Goal: Information Seeking & Learning: Learn about a topic

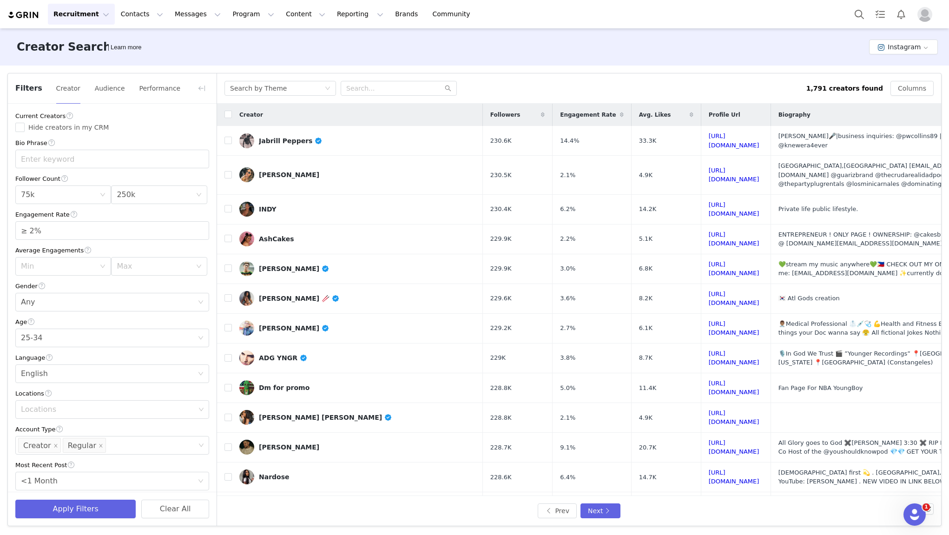
scroll to position [195, 0]
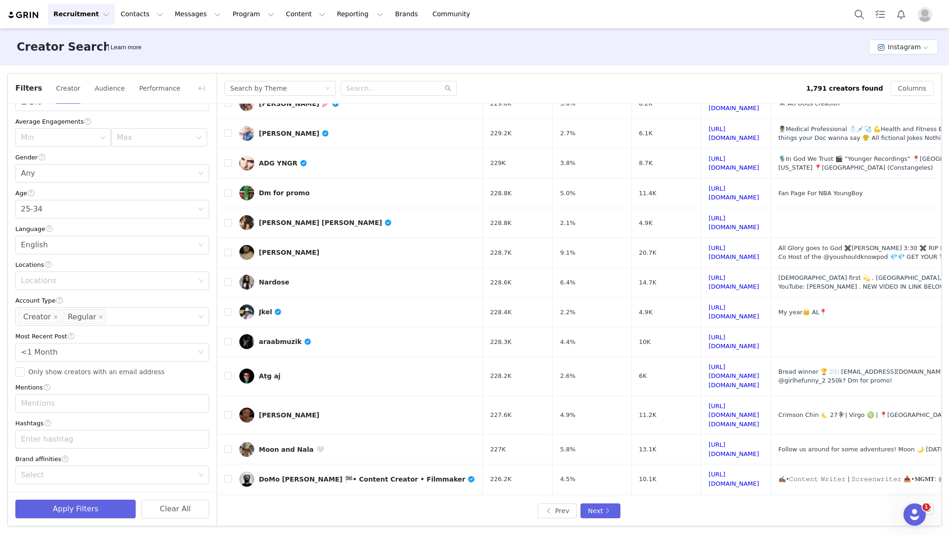
click at [184, 40] on div "Creator Search Learn more Instagram" at bounding box center [474, 46] width 949 height 37
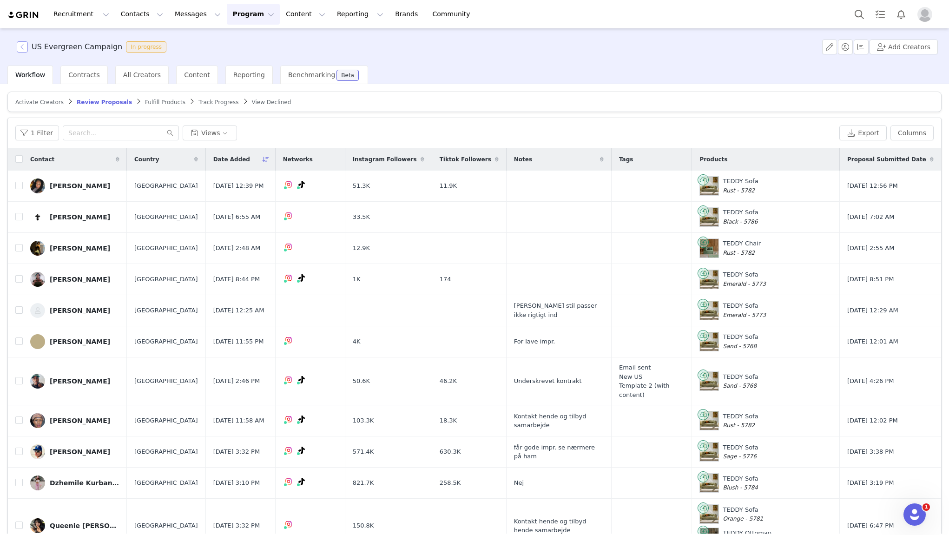
click at [26, 49] on button "button" at bounding box center [22, 46] width 11 height 11
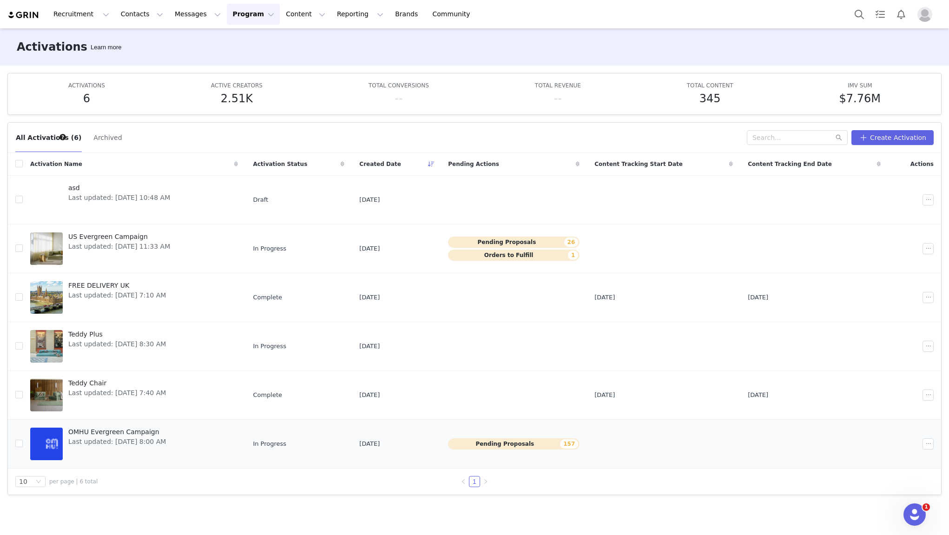
click at [112, 433] on span "OMHU Evergreen Campaign" at bounding box center [117, 432] width 98 height 10
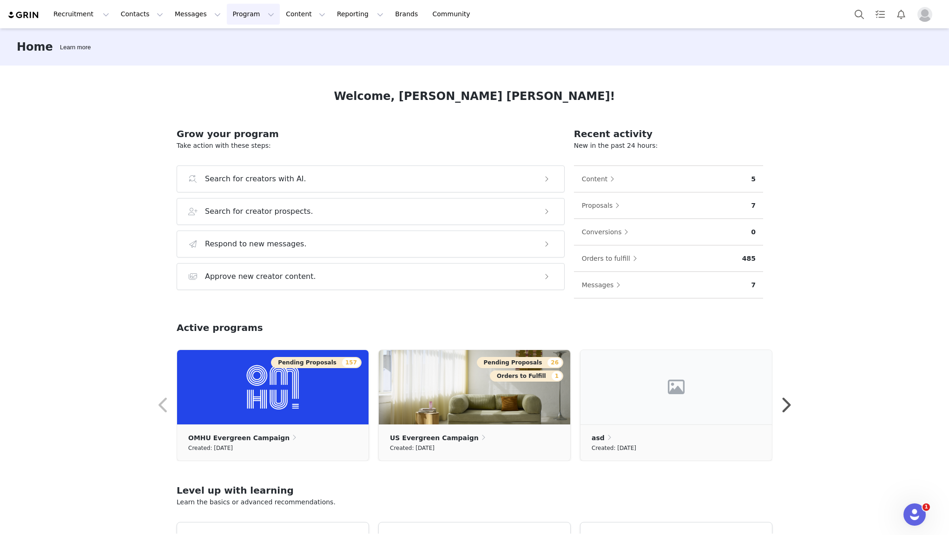
click at [239, 20] on button "Program Program" at bounding box center [253, 14] width 53 height 21
click at [256, 42] on div "Activations" at bounding box center [249, 41] width 62 height 10
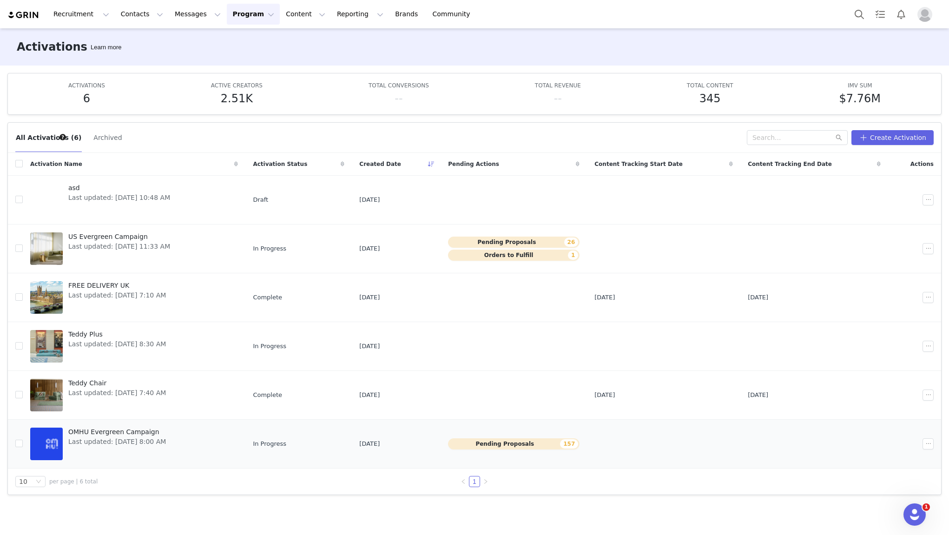
click at [130, 444] on span "Last updated: Jun 17, 2025 8:00 AM" at bounding box center [117, 442] width 98 height 10
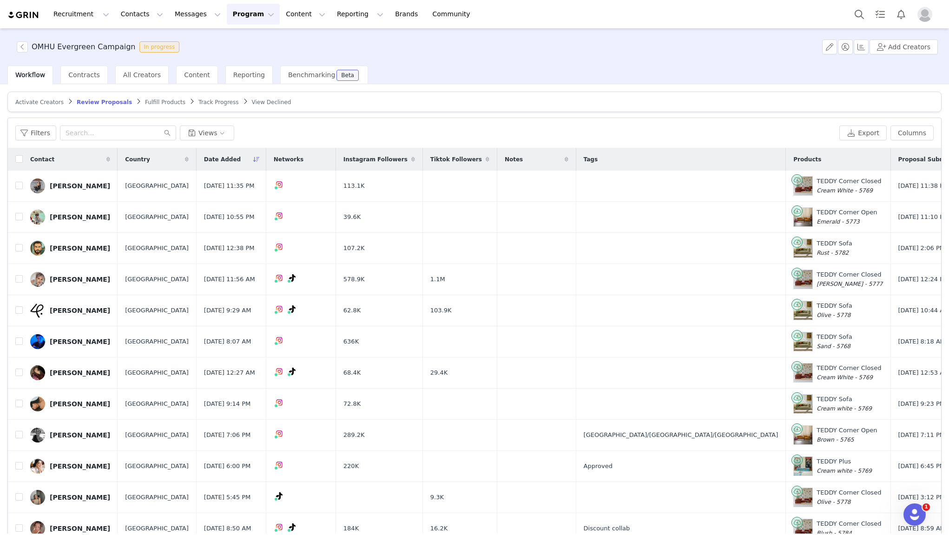
click at [260, 105] on span "View Declined" at bounding box center [272, 102] width 40 height 7
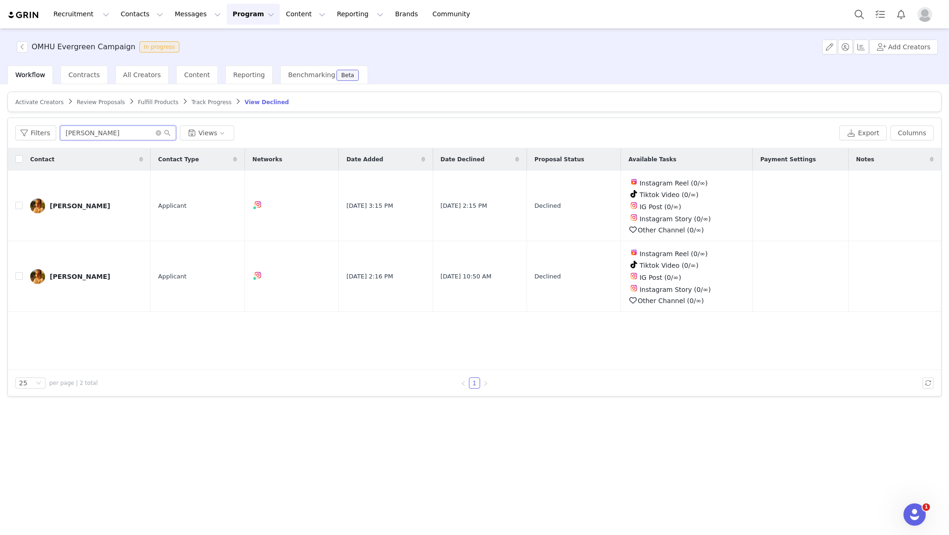
click at [100, 130] on input "Mélanie Cabar" at bounding box center [118, 133] width 116 height 15
type input "oliver"
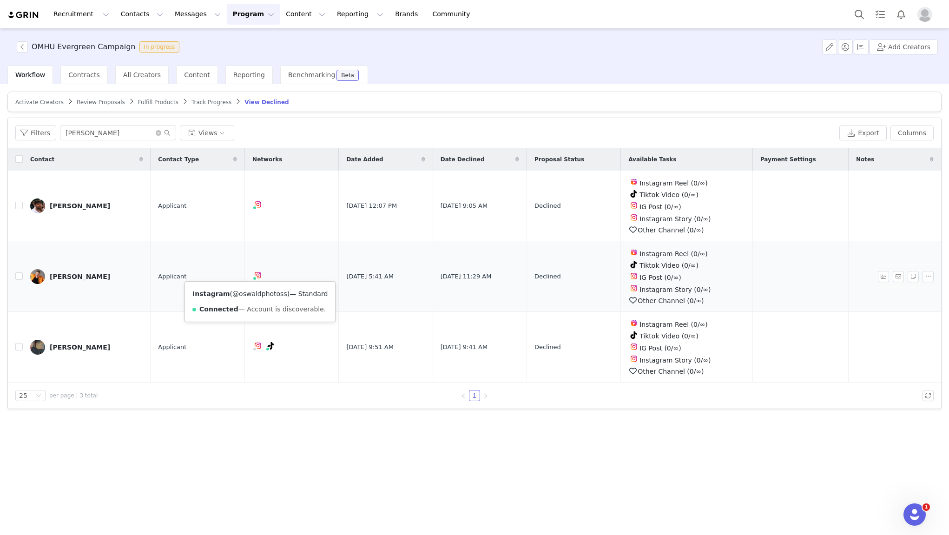
click at [259, 296] on link "@oswaldphotoss" at bounding box center [259, 293] width 55 height 7
click at [233, 477] on div "Activate Creators Review Proposals Fulfill Products Track Progress View Decline…" at bounding box center [474, 308] width 949 height 449
click at [100, 132] on input "oliver" at bounding box center [118, 133] width 116 height 15
click at [24, 50] on button "button" at bounding box center [22, 46] width 11 height 11
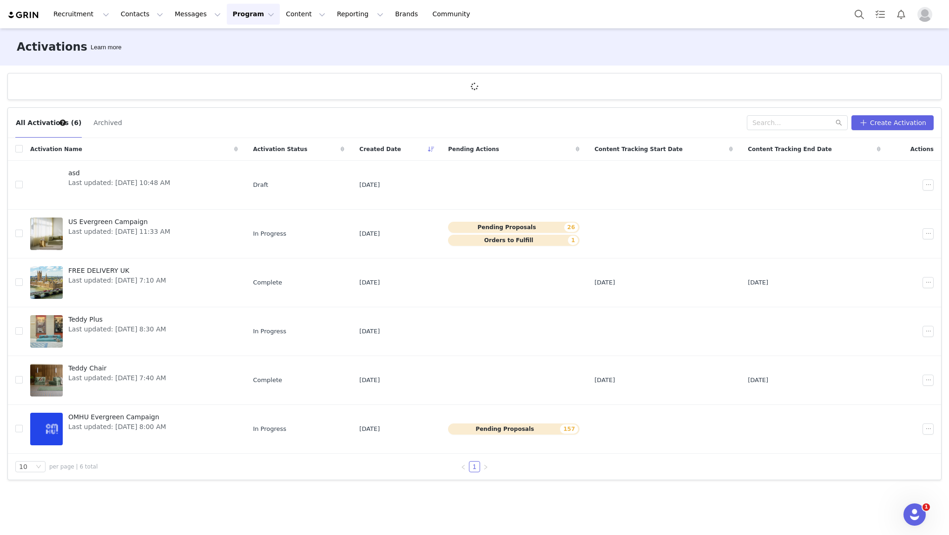
click at [245, 15] on button "Program Program" at bounding box center [253, 14] width 53 height 21
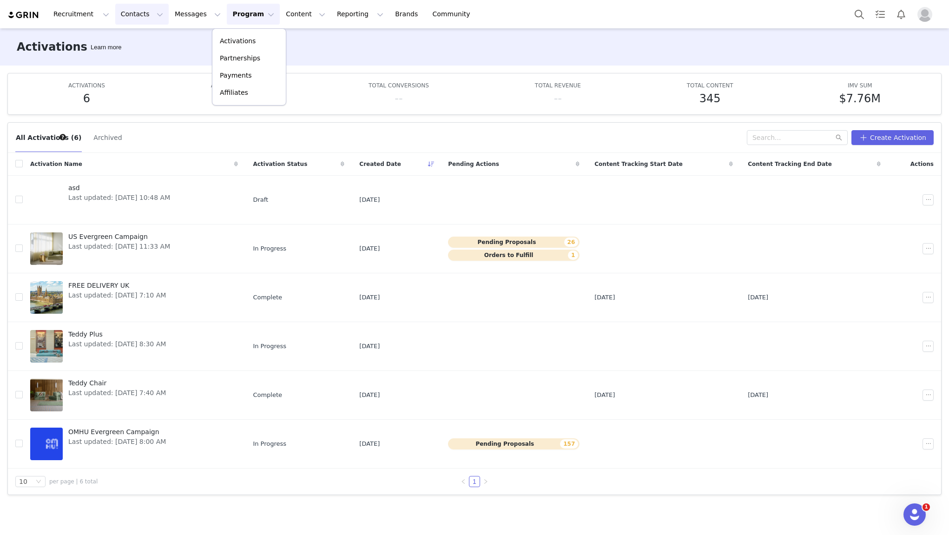
click at [151, 18] on button "Contacts Contacts" at bounding box center [141, 14] width 53 height 21
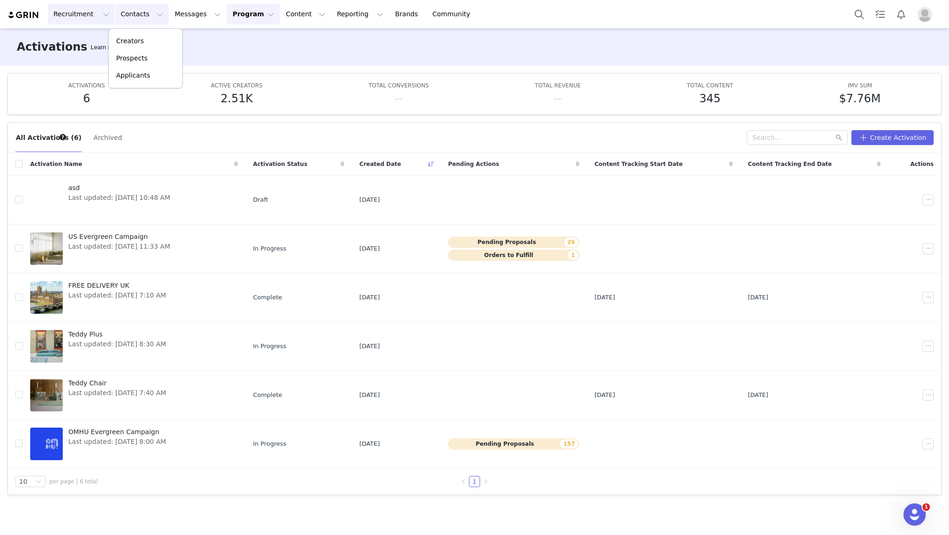
click at [85, 20] on button "Recruitment Recruitment" at bounding box center [81, 14] width 67 height 21
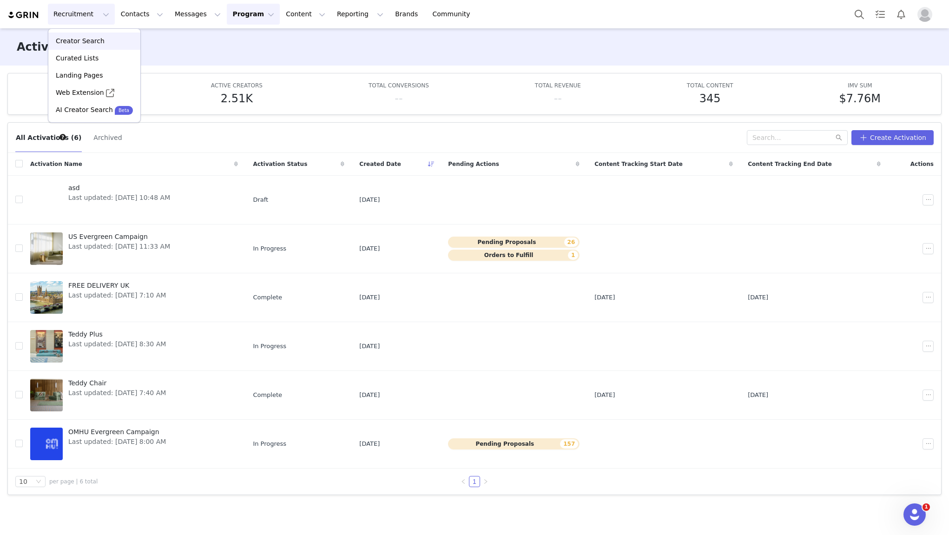
click at [96, 43] on p "Creator Search" at bounding box center [80, 41] width 49 height 10
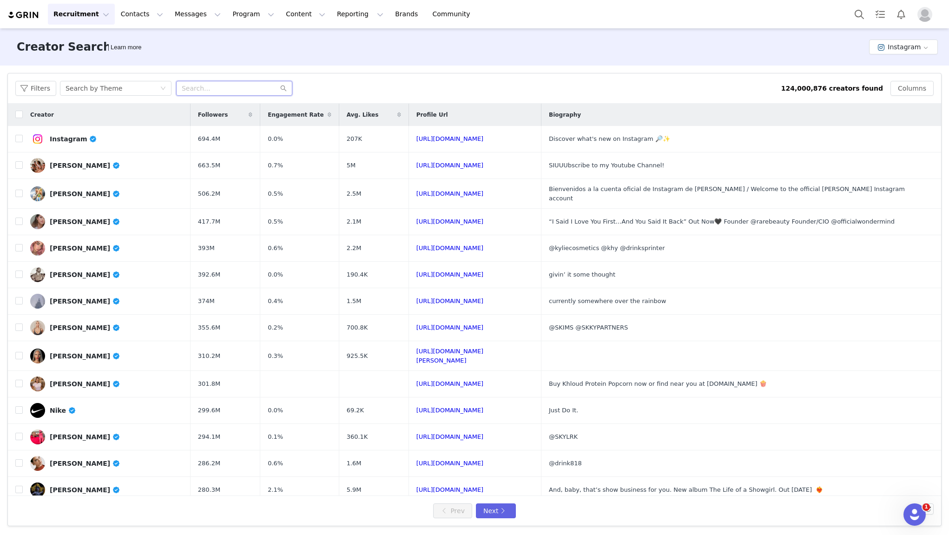
click at [228, 92] on input "text" at bounding box center [234, 88] width 116 height 15
type input "nynnelarsen"
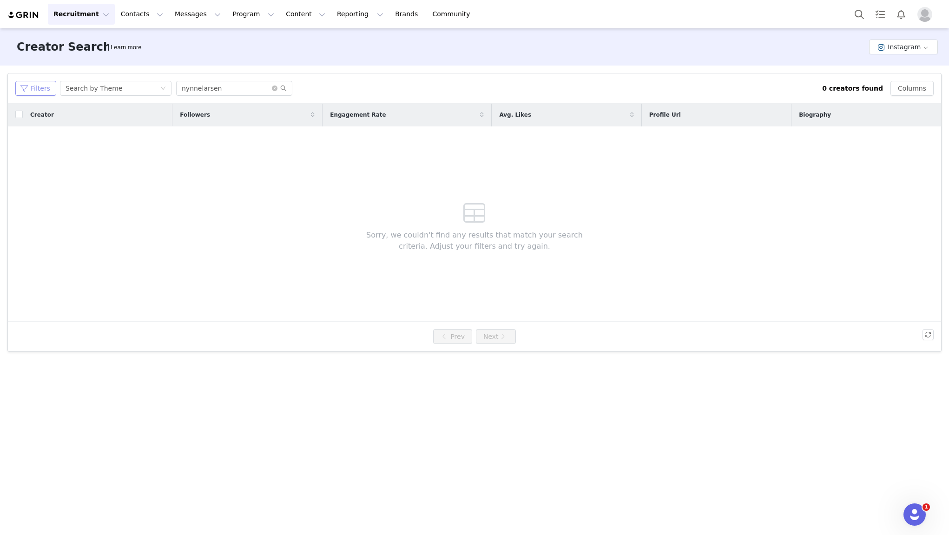
click at [20, 87] on button "Filters" at bounding box center [35, 88] width 41 height 15
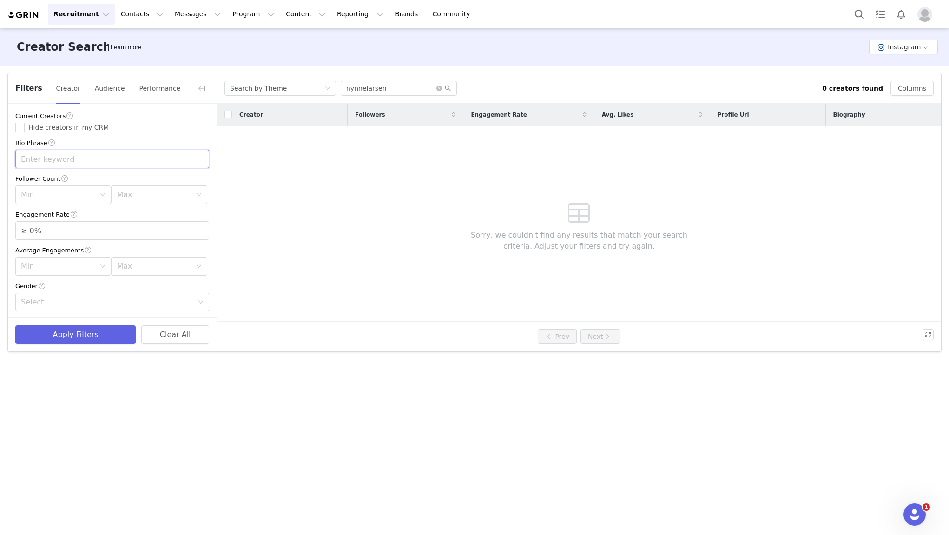
click at [82, 153] on input "text" at bounding box center [112, 159] width 194 height 19
click at [84, 233] on div "Locations" at bounding box center [108, 234] width 174 height 9
type input "den"
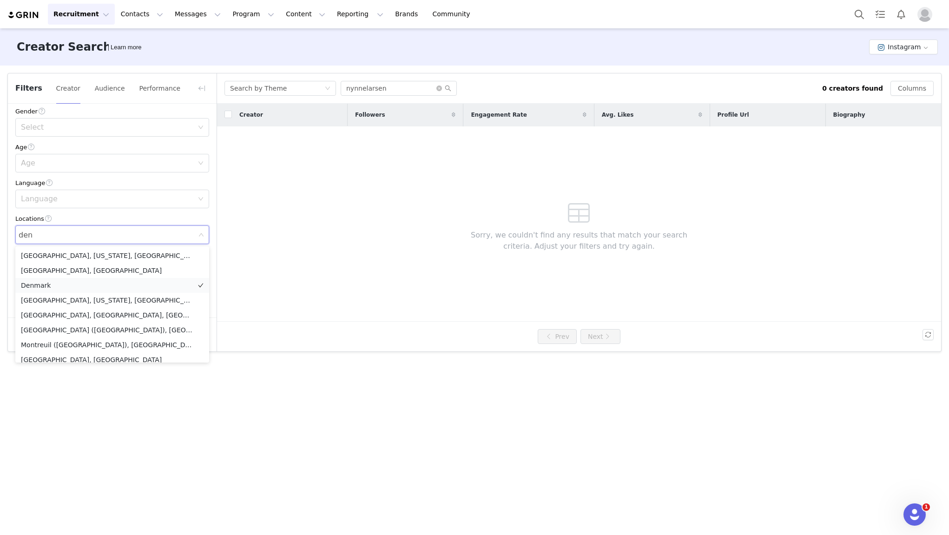
click at [53, 288] on li "Denmark" at bounding box center [112, 285] width 194 height 15
click at [127, 214] on div "Locations" at bounding box center [112, 219] width 194 height 10
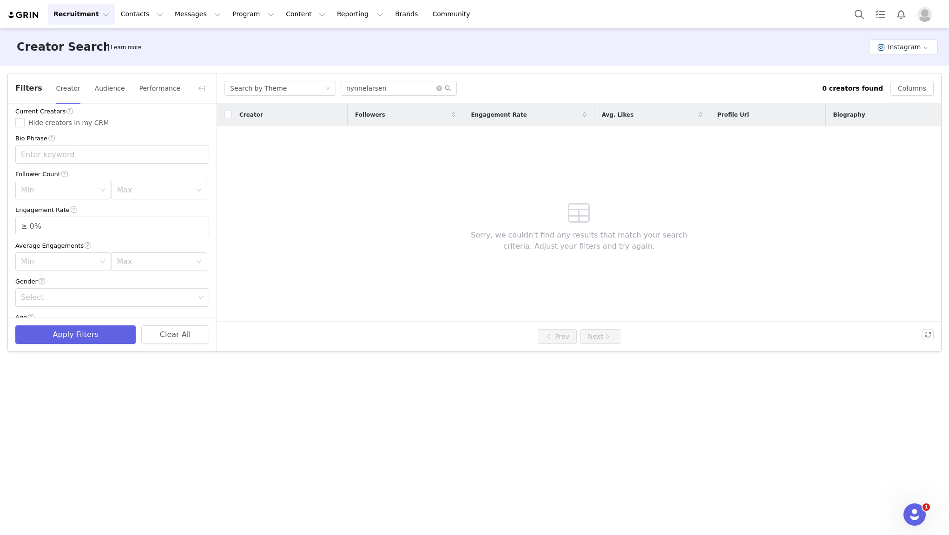
scroll to position [0, 0]
click at [76, 157] on input "text" at bounding box center [112, 159] width 194 height 19
click at [75, 198] on div "Min" at bounding box center [58, 194] width 74 height 9
type input "baby"
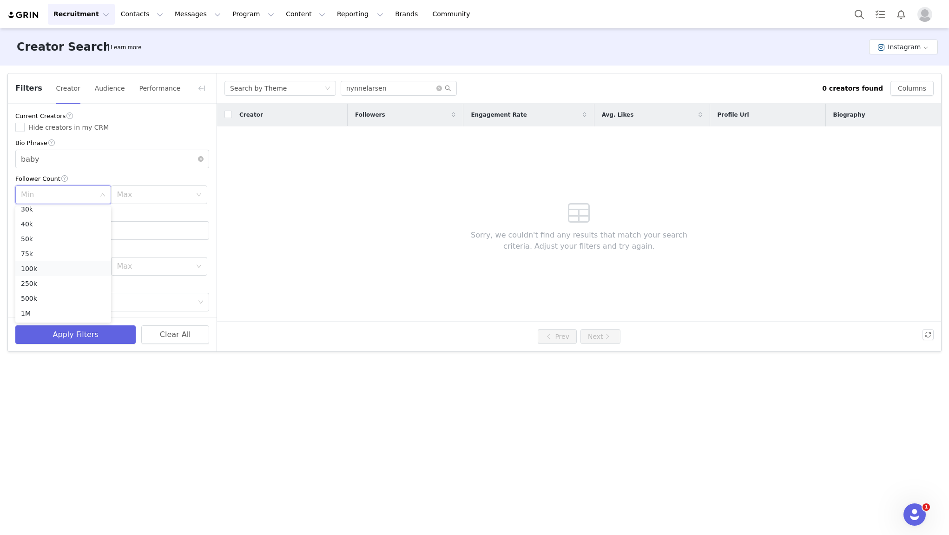
click at [40, 265] on li "100k" at bounding box center [63, 268] width 96 height 15
click at [145, 193] on div "Max" at bounding box center [154, 194] width 74 height 9
click at [137, 267] on li "100k" at bounding box center [159, 268] width 96 height 15
click at [78, 194] on div "Min 100k" at bounding box center [60, 195] width 79 height 18
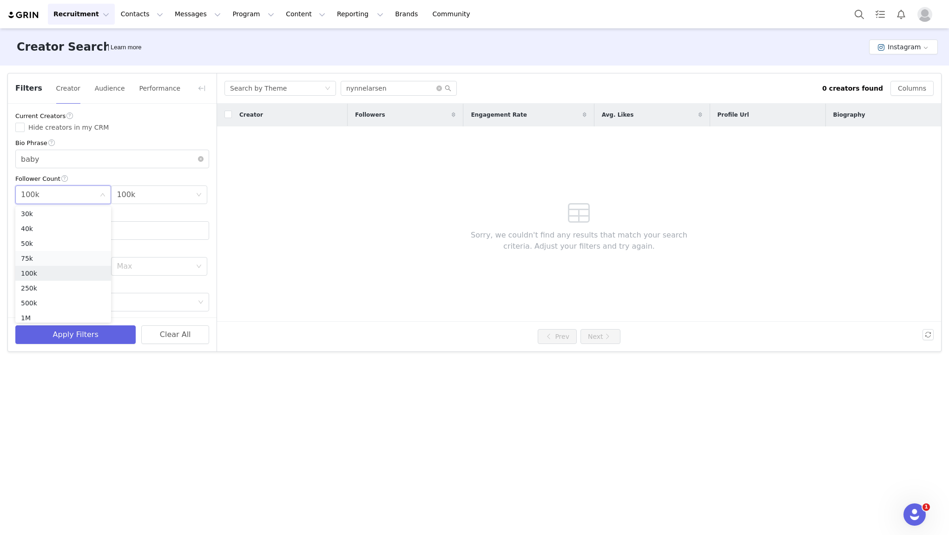
click at [39, 258] on li "75k" at bounding box center [63, 258] width 96 height 15
click at [86, 200] on div "Min 75k" at bounding box center [60, 195] width 79 height 18
click at [57, 271] on li "100k" at bounding box center [63, 273] width 96 height 15
click at [167, 190] on div "Max 100k" at bounding box center [156, 195] width 79 height 18
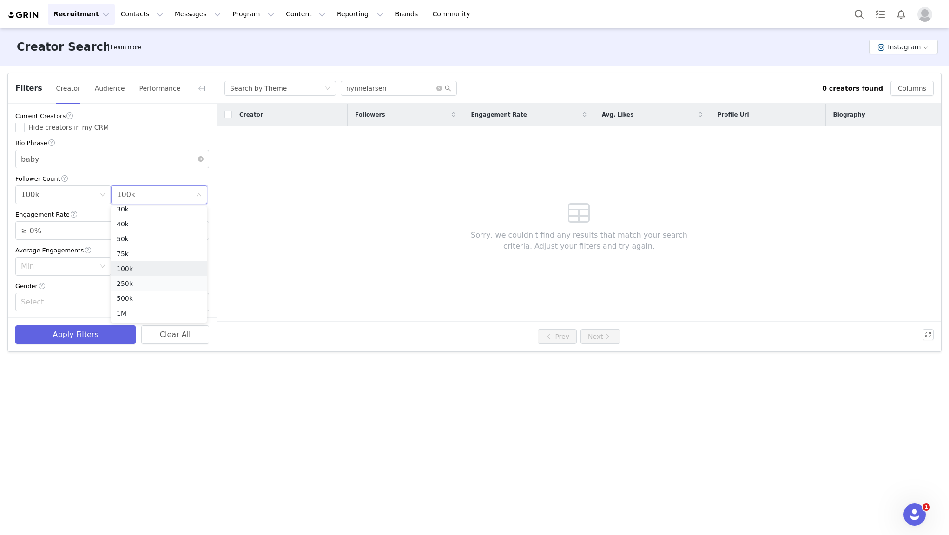
click at [136, 283] on li "250k" at bounding box center [159, 283] width 96 height 15
click at [95, 294] on div "Select" at bounding box center [109, 302] width 177 height 18
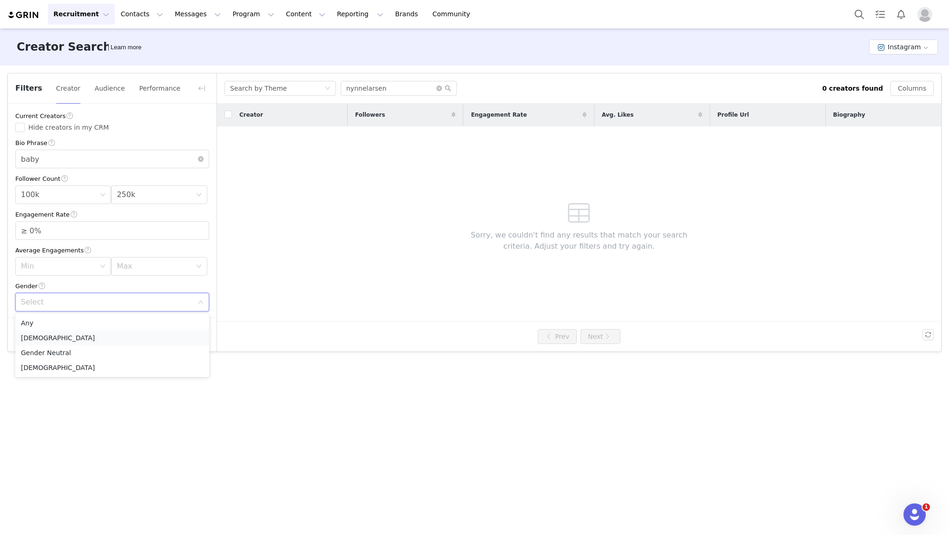
click at [63, 343] on li "Female" at bounding box center [112, 337] width 194 height 15
click at [76, 339] on button "Apply Filters" at bounding box center [75, 334] width 120 height 19
click at [108, 301] on div "Select Female" at bounding box center [109, 302] width 177 height 18
click at [40, 323] on li "Any" at bounding box center [112, 323] width 194 height 15
click at [63, 333] on button "Apply Filters" at bounding box center [75, 334] width 120 height 19
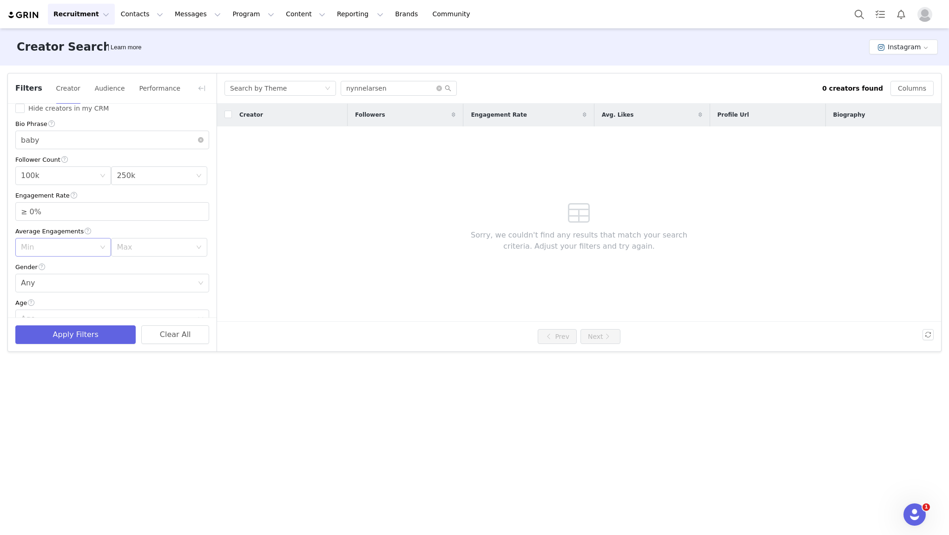
scroll to position [0, 0]
click at [95, 194] on div "Min 100k" at bounding box center [60, 195] width 79 height 18
click at [39, 200] on div "Min 100k" at bounding box center [60, 195] width 79 height 18
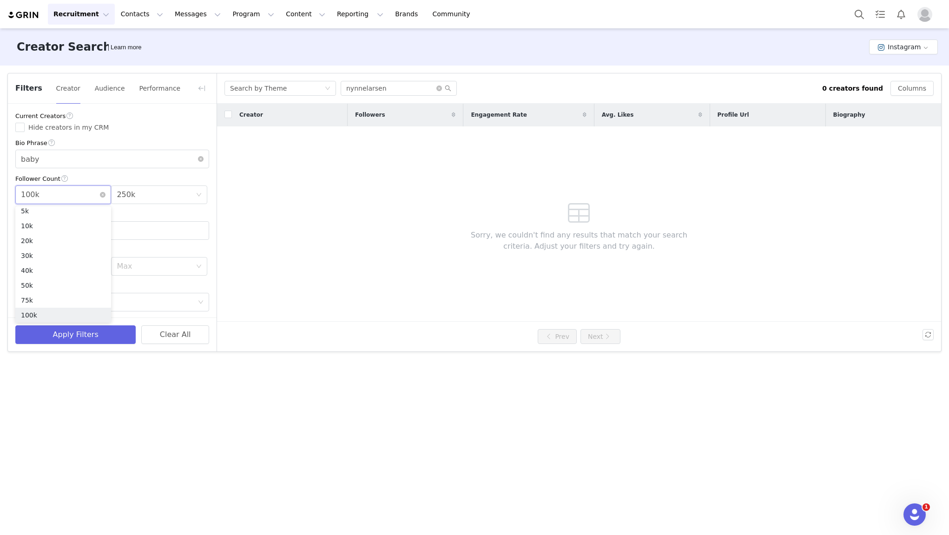
click at [100, 197] on icon "icon: close-circle" at bounding box center [103, 195] width 6 height 6
click at [166, 199] on div "Max 250k" at bounding box center [156, 195] width 79 height 18
click at [201, 196] on icon "icon: close-circle" at bounding box center [199, 195] width 6 height 6
click at [89, 335] on button "Apply Filters" at bounding box center [75, 334] width 120 height 19
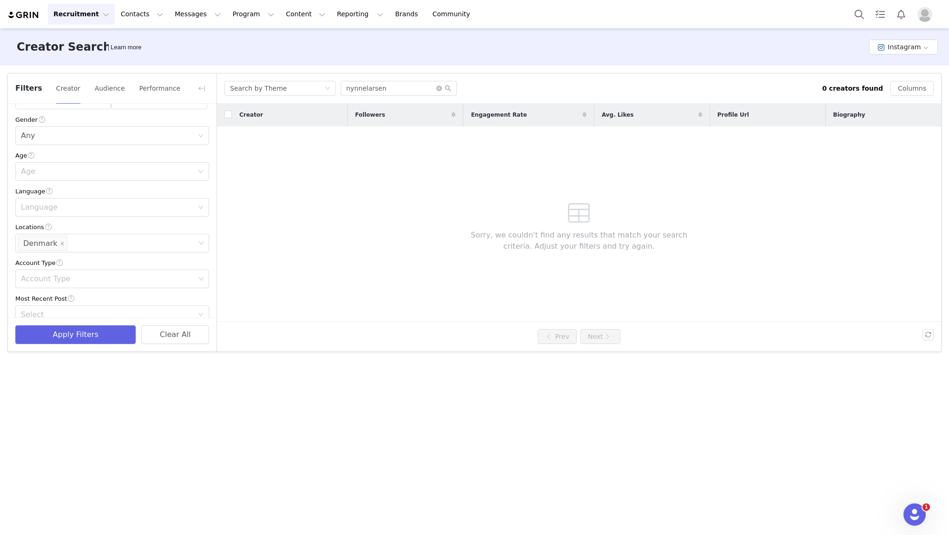
scroll to position [0, 0]
click at [200, 161] on icon "icon: close-circle" at bounding box center [201, 159] width 6 height 6
